Goal: Transaction & Acquisition: Download file/media

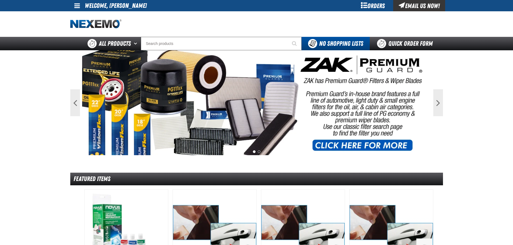
click at [80, 6] on span at bounding box center [77, 5] width 6 height 6
click at [303, 22] on div at bounding box center [256, 24] width 372 height 26
click at [82, 9] on link at bounding box center [77, 5] width 15 height 11
click at [87, 16] on link "My Account My Account" at bounding box center [85, 15] width 24 height 5
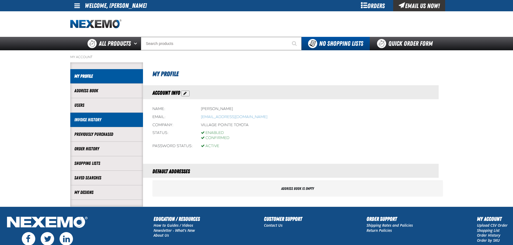
click at [96, 118] on link "Invoice History" at bounding box center [106, 120] width 65 height 6
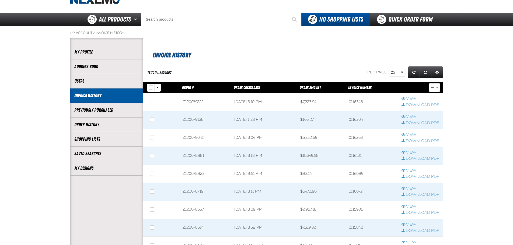
scroll to position [27, 0]
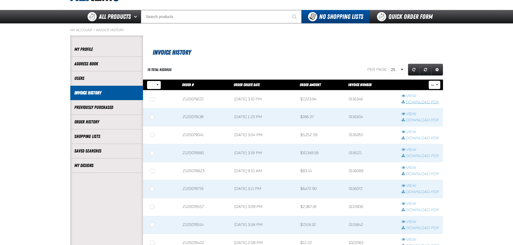
click at [413, 103] on link "Download PDF" at bounding box center [420, 102] width 38 height 5
